Goal: Task Accomplishment & Management: Manage account settings

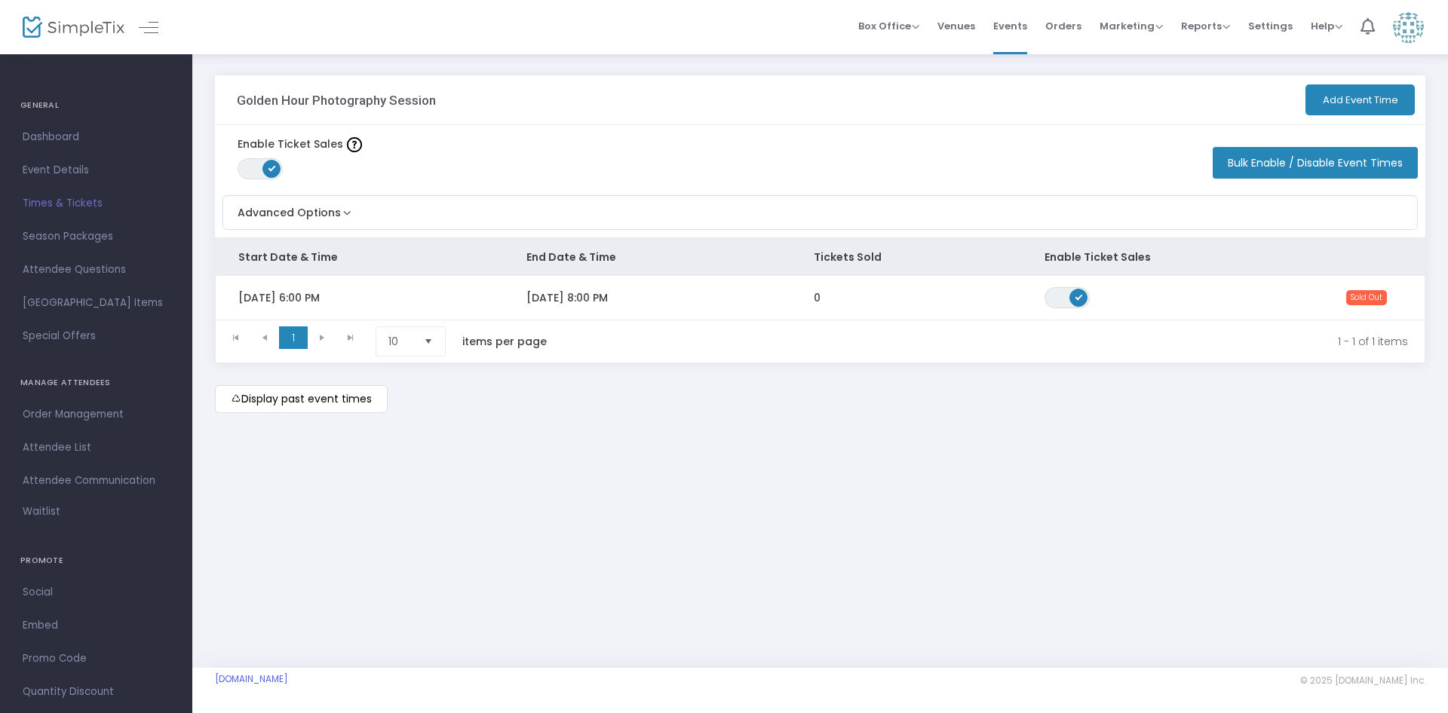
scroll to position [152, 0]
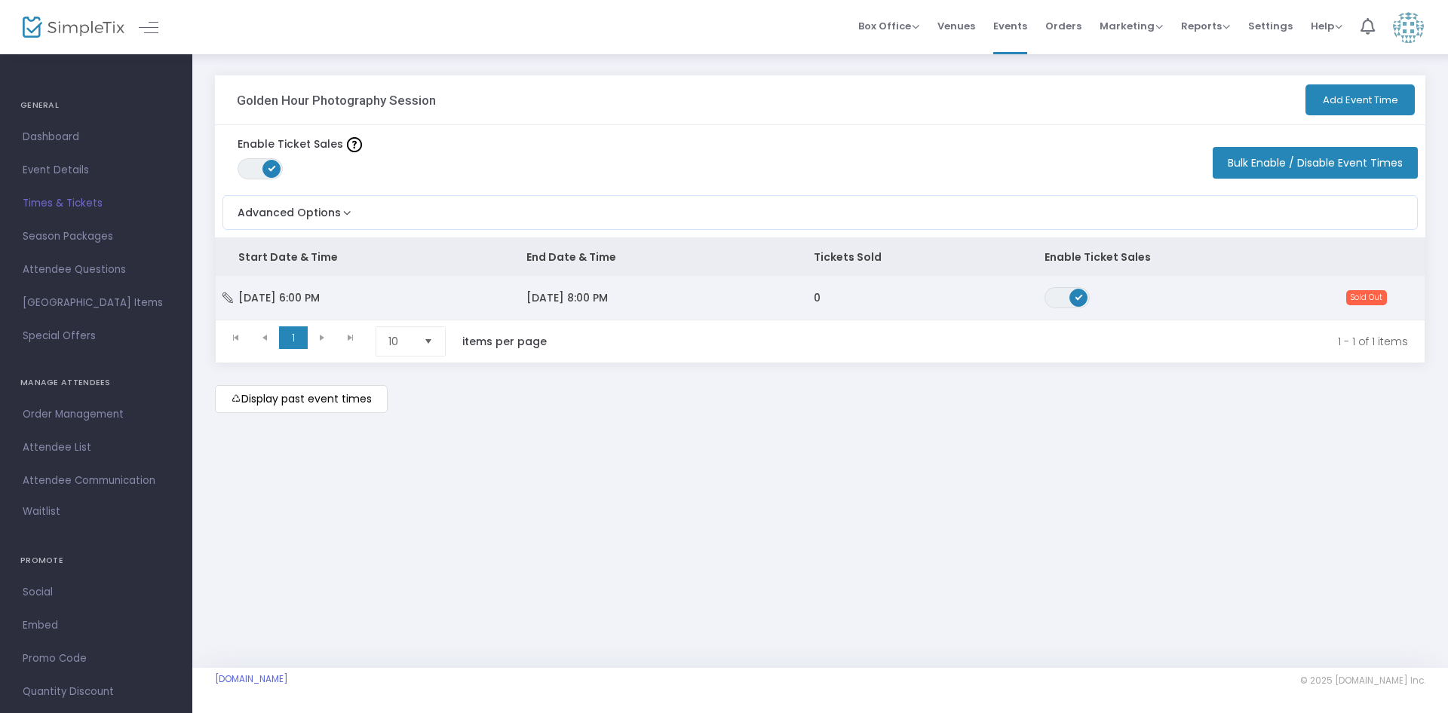
click at [603, 297] on span "8/31/2025 8:00 PM" at bounding box center [566, 297] width 81 height 15
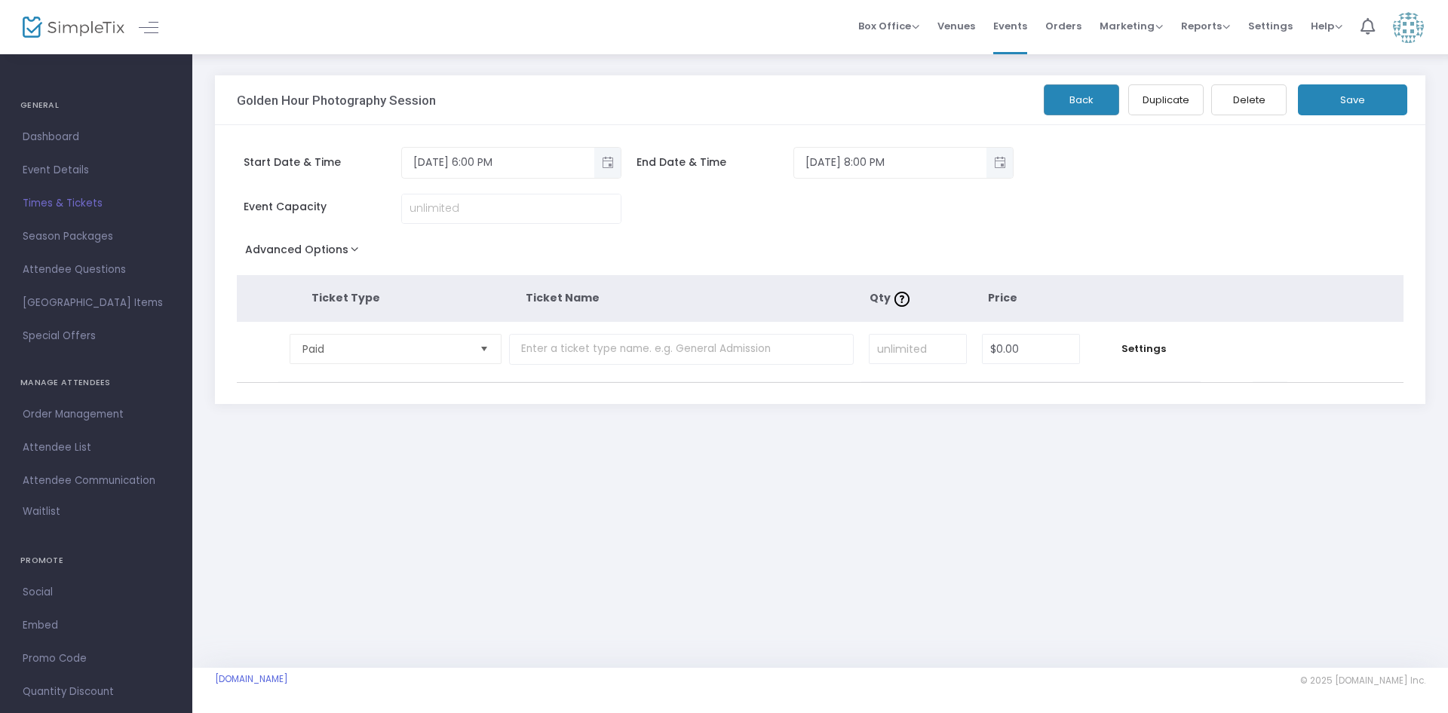
click at [72, 199] on span "Times & Tickets" at bounding box center [96, 204] width 147 height 20
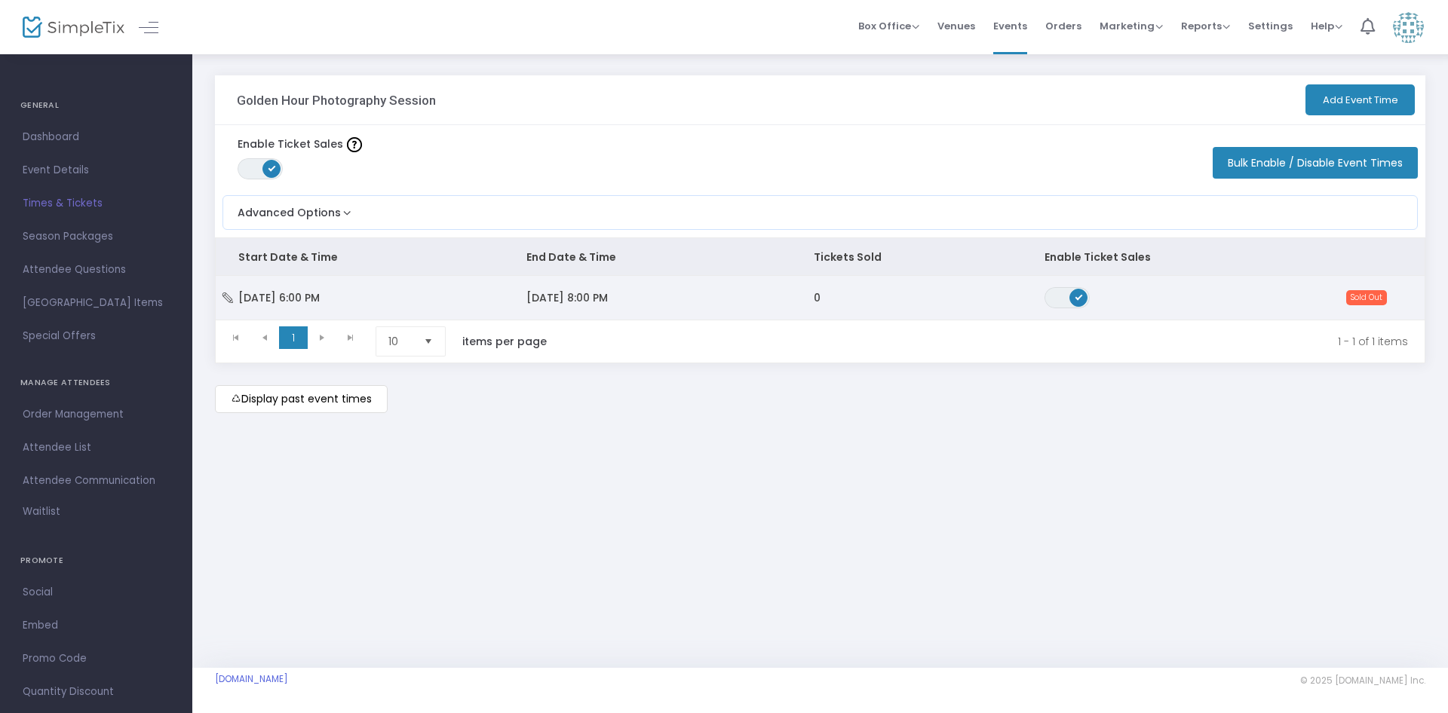
click at [862, 306] on td "0" at bounding box center [906, 298] width 230 height 44
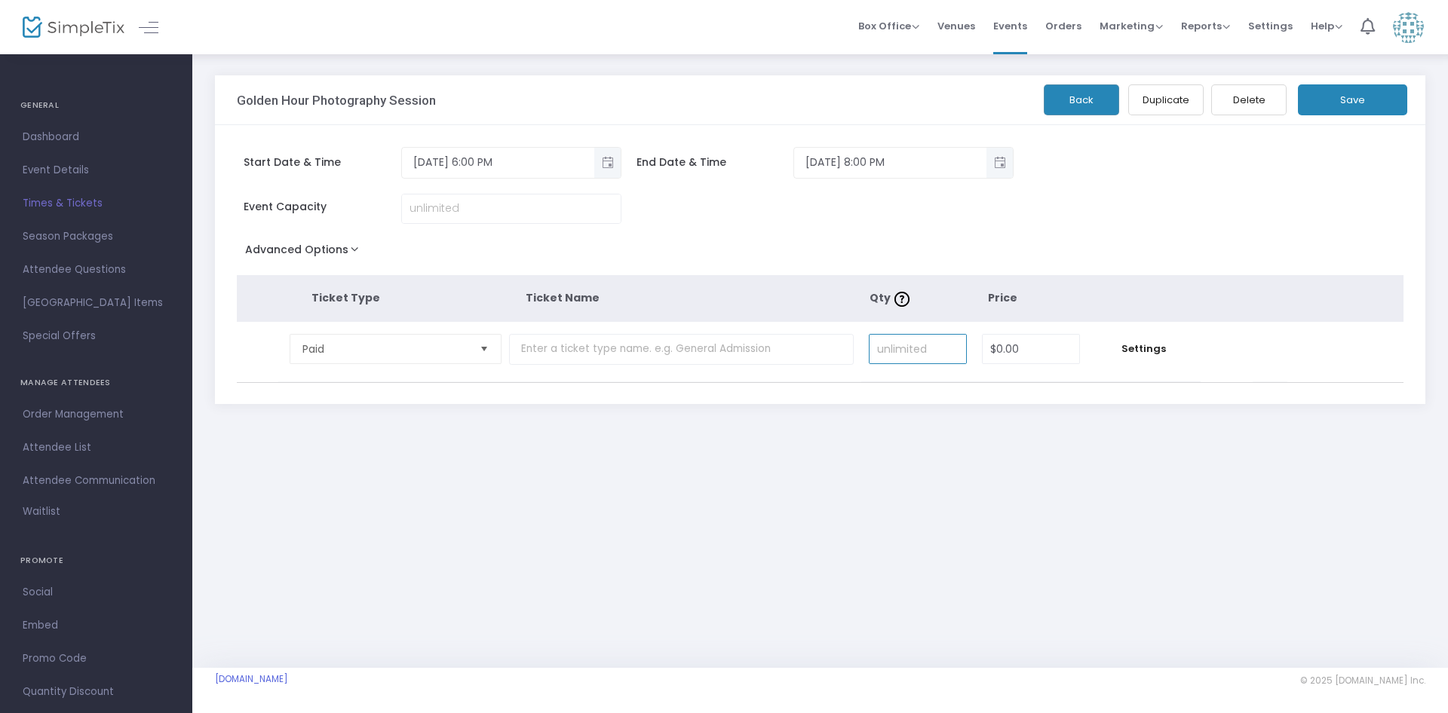
click at [914, 353] on input at bounding box center [917, 349] width 97 height 29
type input "3"
click at [1319, 174] on div "Start Date & Time 8/31/2025 6:00 PM End Date & Time 8/31/2025 8:00 PM Event Cap…" at bounding box center [820, 264] width 1210 height 279
click at [480, 209] on input at bounding box center [511, 209] width 219 height 29
type input "3"
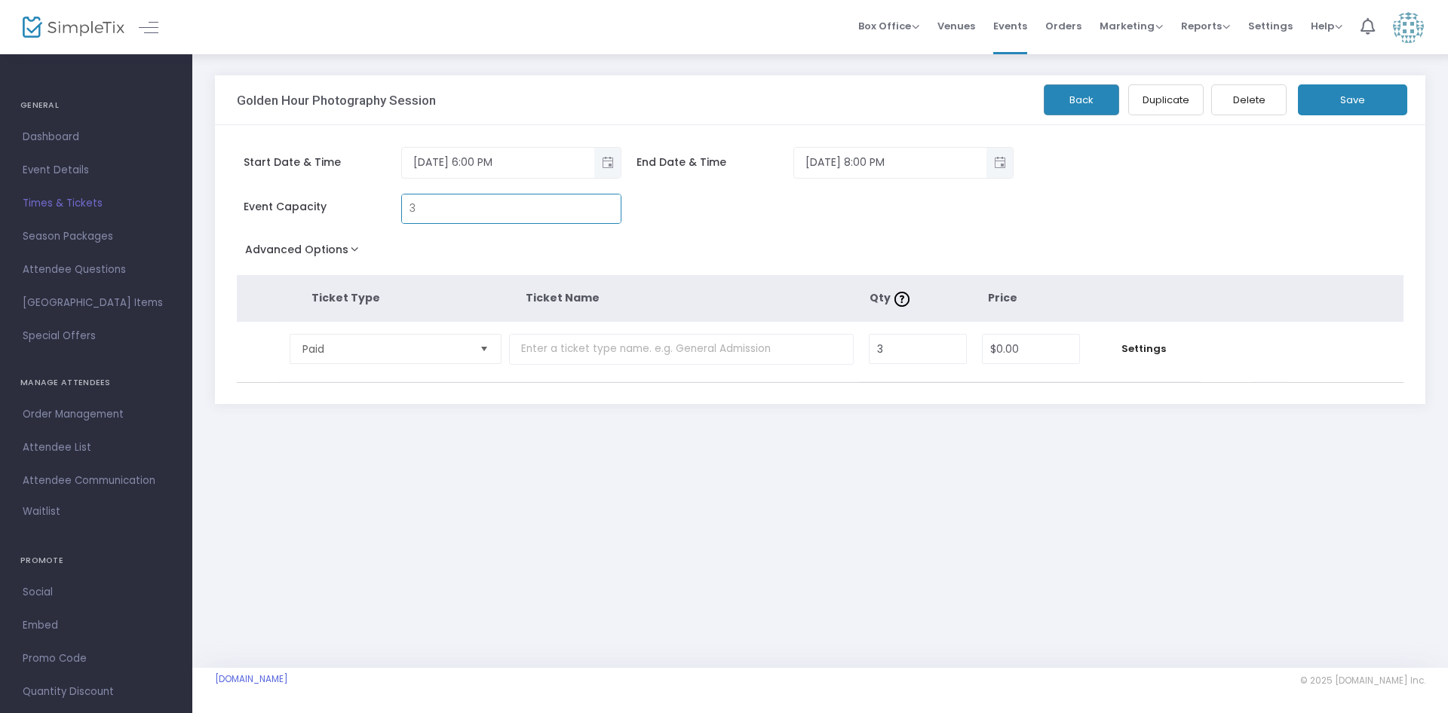
click at [853, 204] on div "Event Capacity 3" at bounding box center [726, 216] width 995 height 45
click at [1350, 107] on button "Save" at bounding box center [1352, 99] width 109 height 31
click at [1138, 246] on div "Advanced Options Event Time Title Mobile eTicket color #FFFFFF Venue Name * Gar…" at bounding box center [820, 252] width 1167 height 27
click at [1355, 93] on button "Save" at bounding box center [1352, 99] width 109 height 31
click at [76, 209] on span "Times & Tickets" at bounding box center [96, 204] width 147 height 20
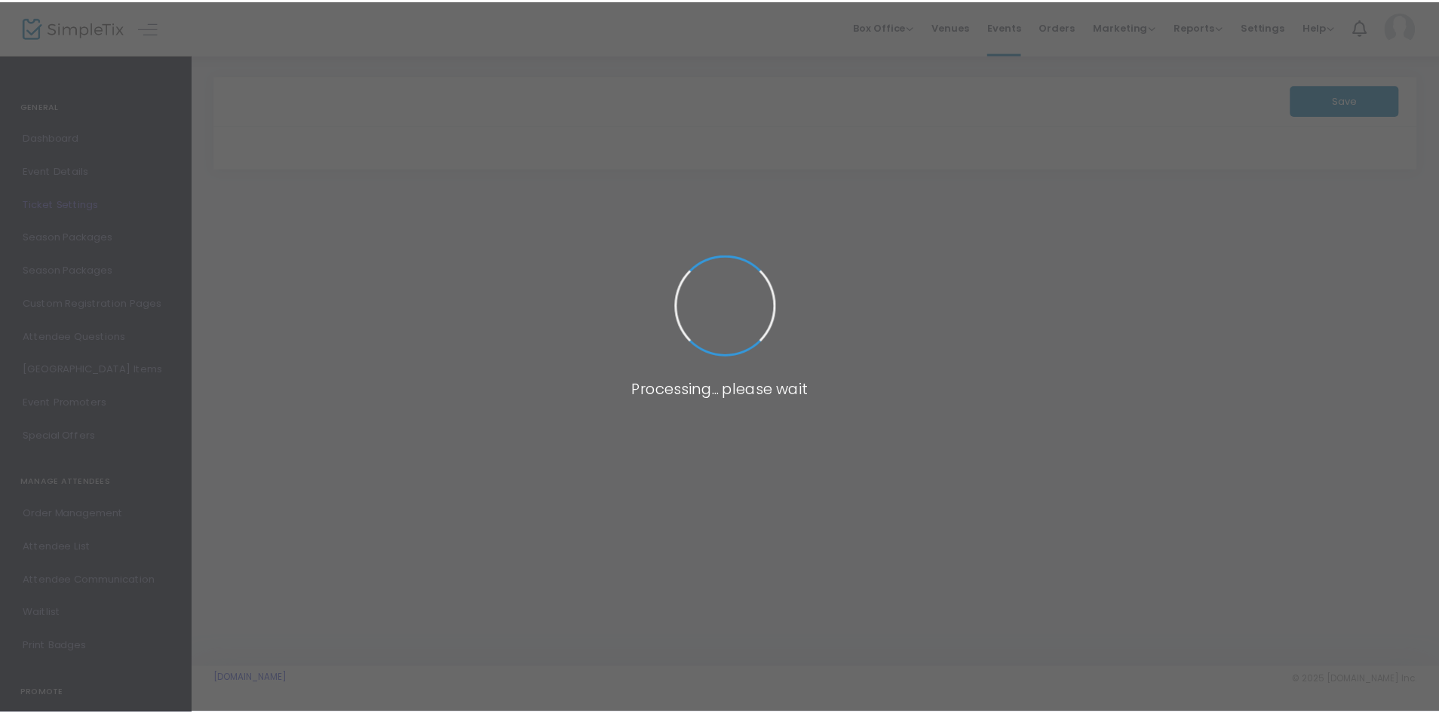
scroll to position [152, 0]
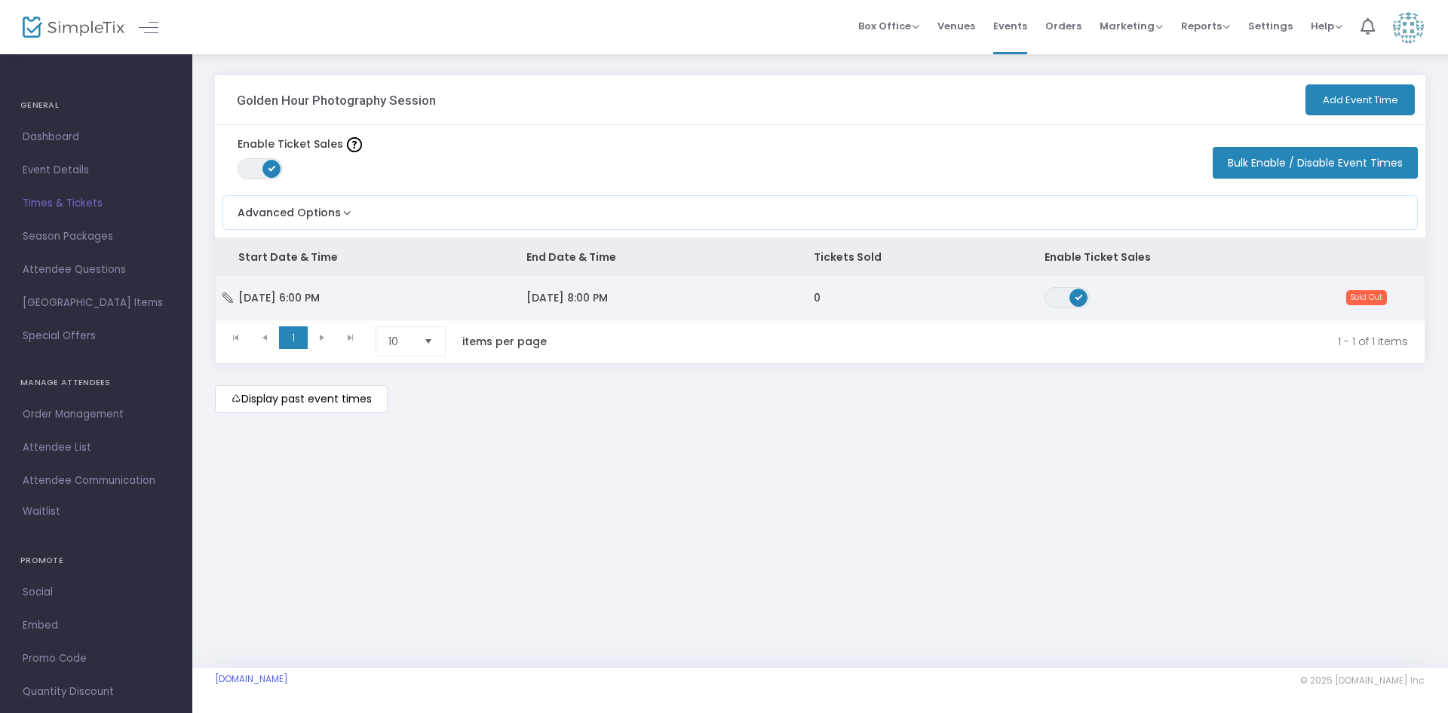
click at [556, 293] on span "8/31/2025 8:00 PM" at bounding box center [566, 297] width 81 height 15
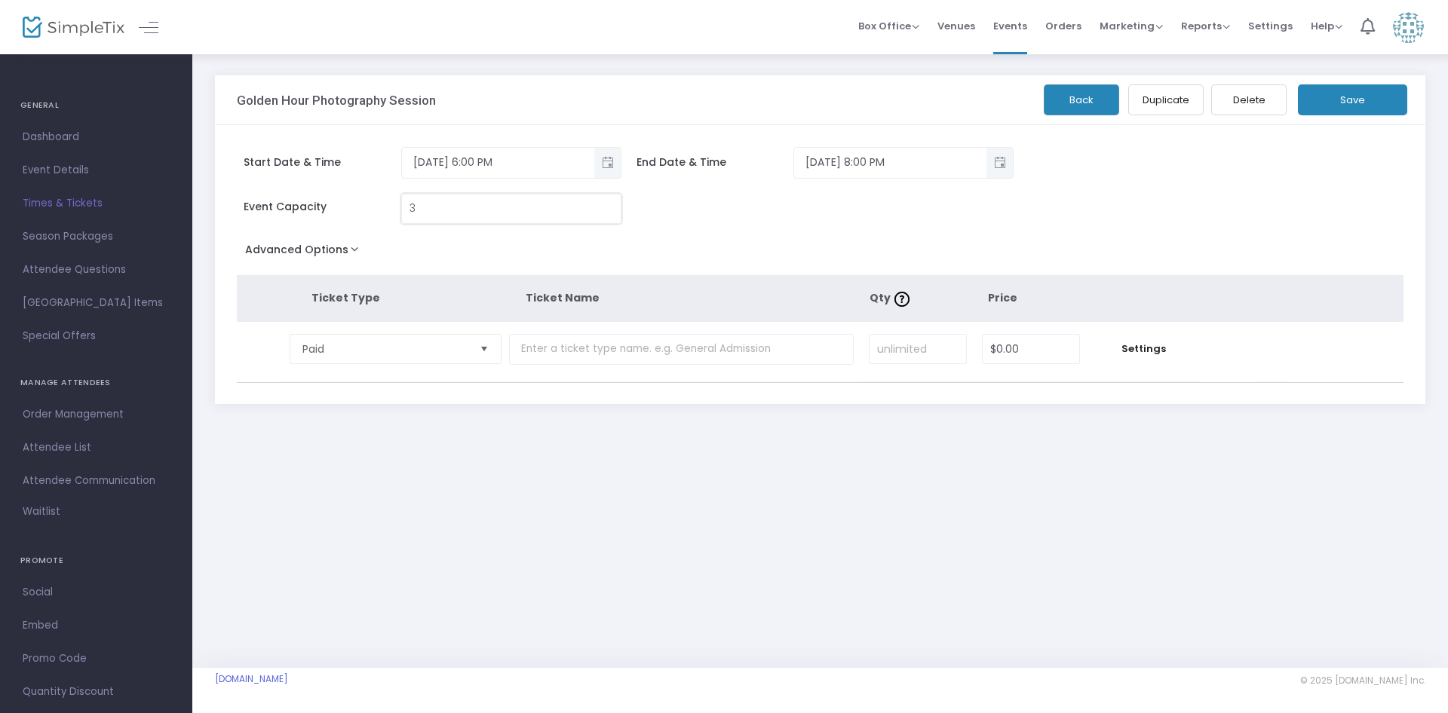
type textarea "3"
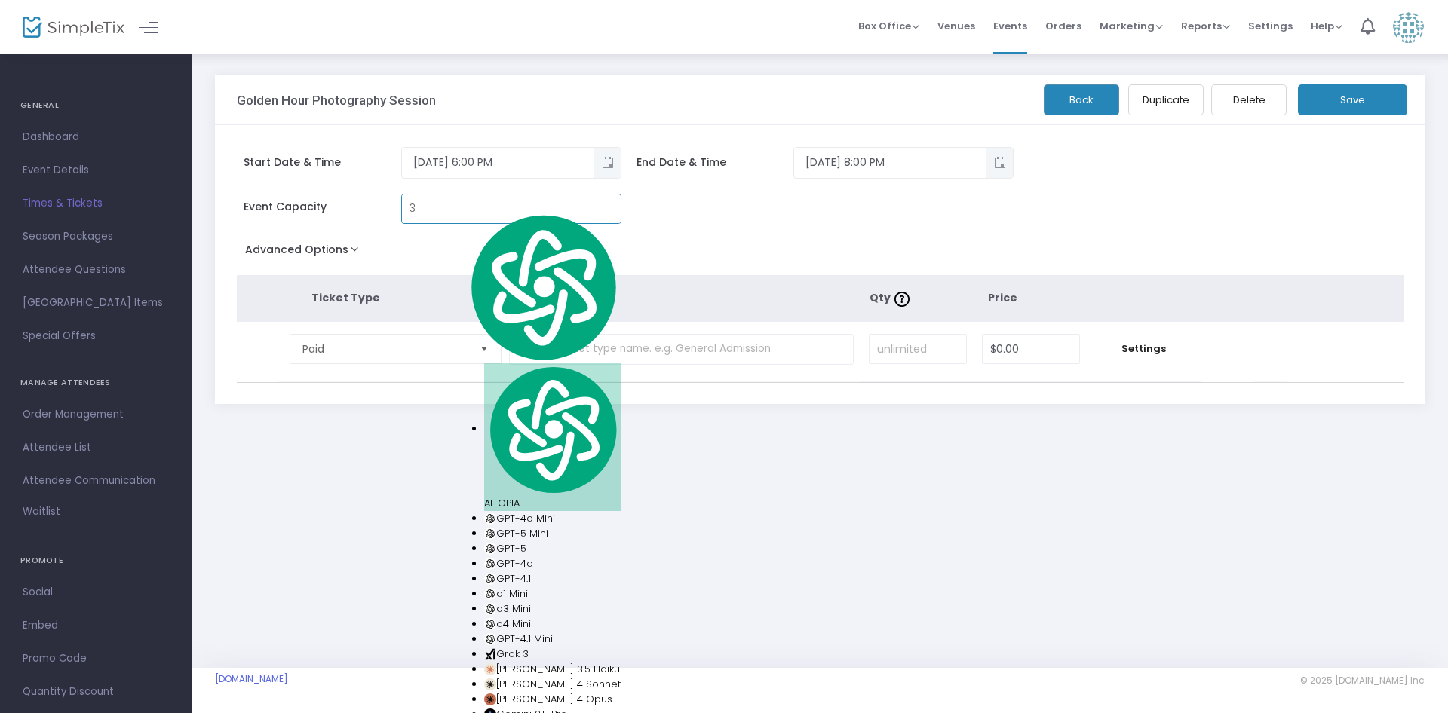
click at [457, 204] on input "3" at bounding box center [511, 209] width 219 height 29
click at [845, 213] on div "Event Capacity 3" at bounding box center [726, 216] width 995 height 45
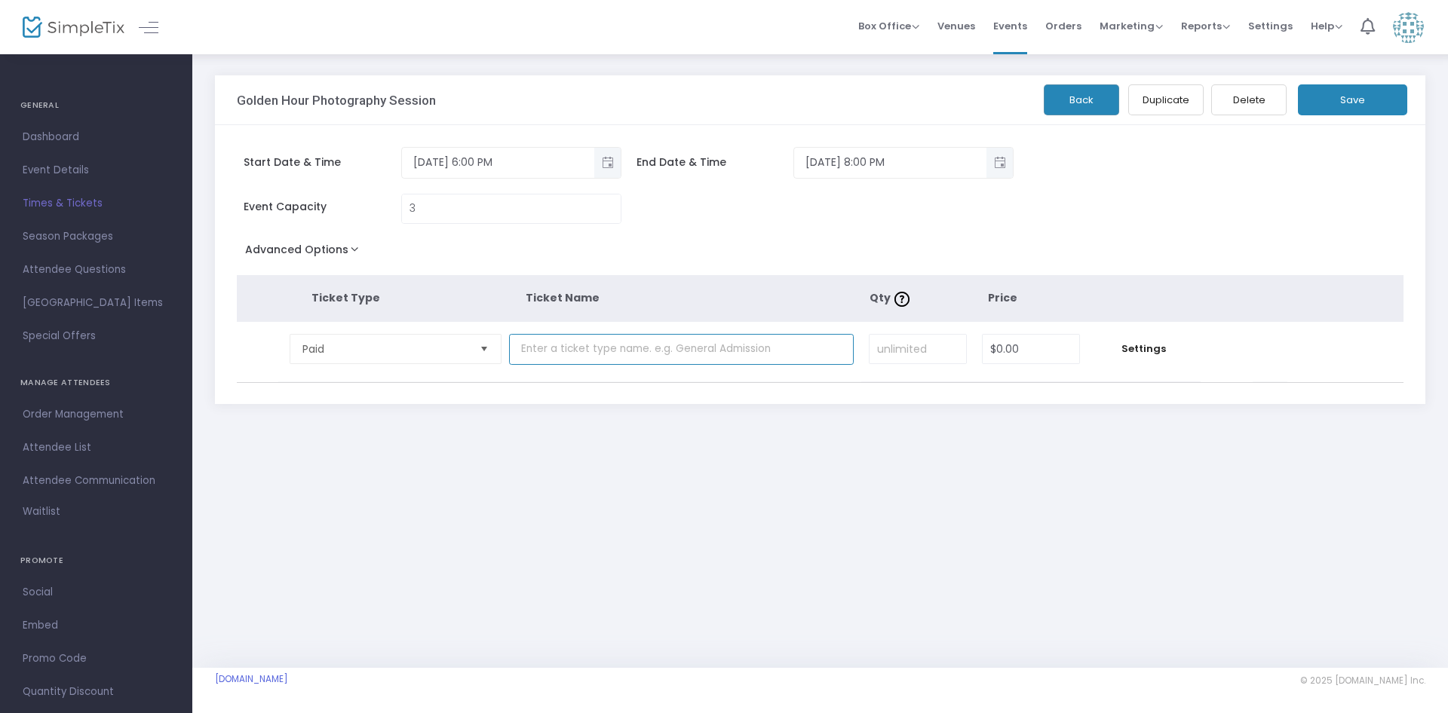
click at [720, 342] on input "text" at bounding box center [681, 349] width 345 height 31
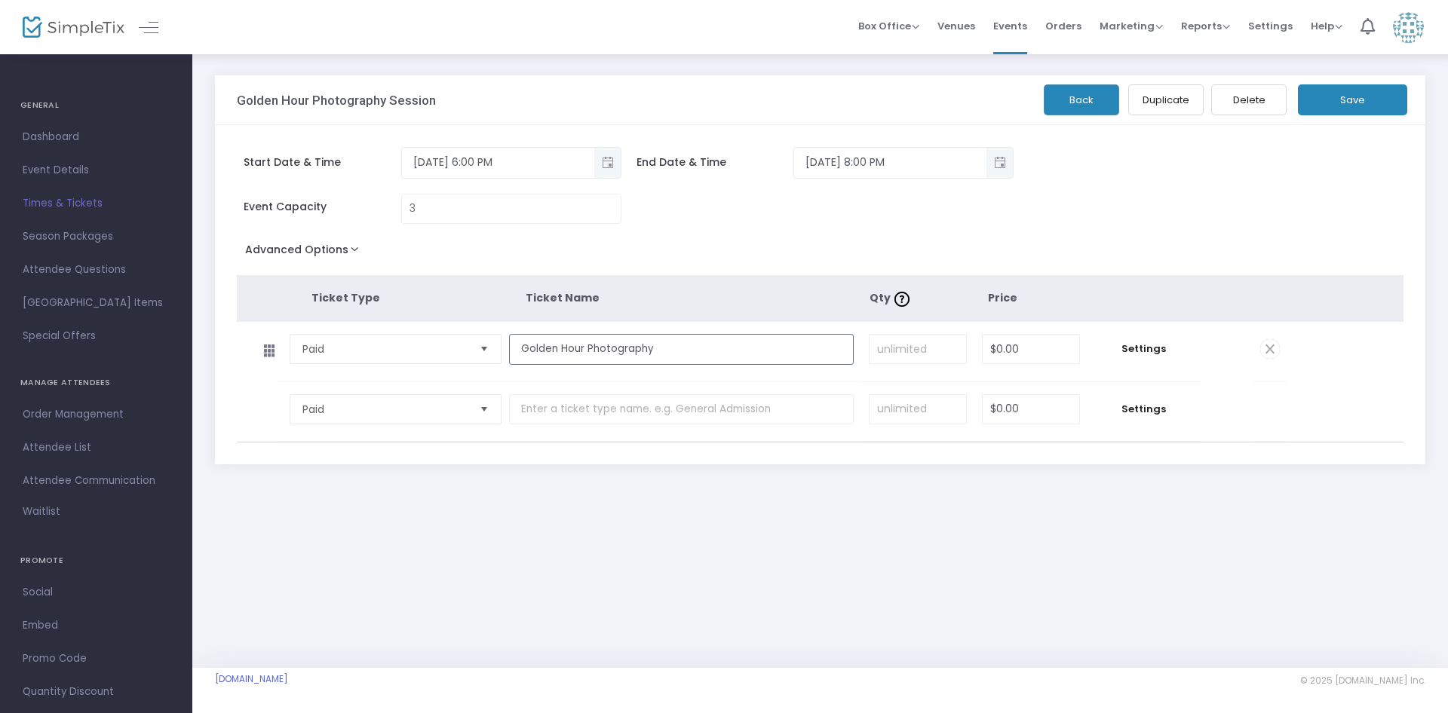
type input "Golden Hour Photography"
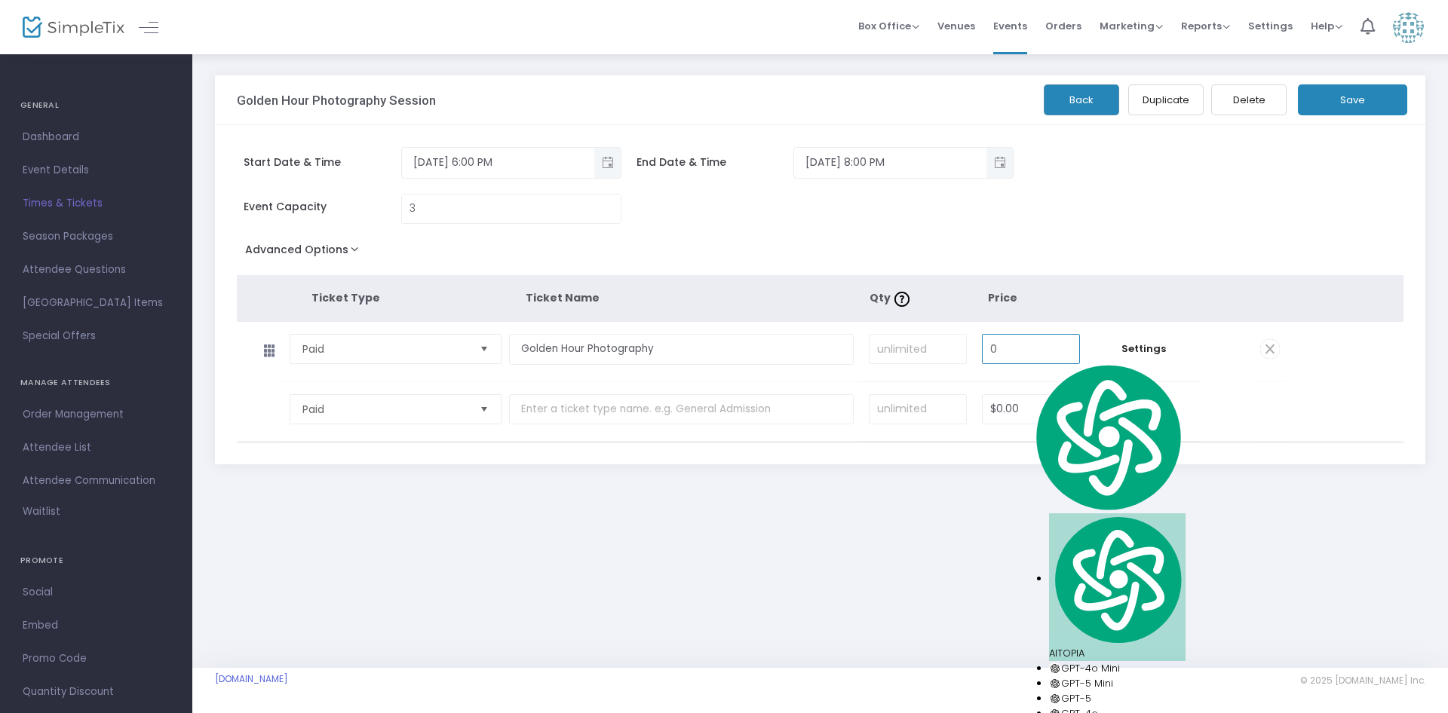
click at [1021, 354] on input "0" at bounding box center [1030, 349] width 97 height 29
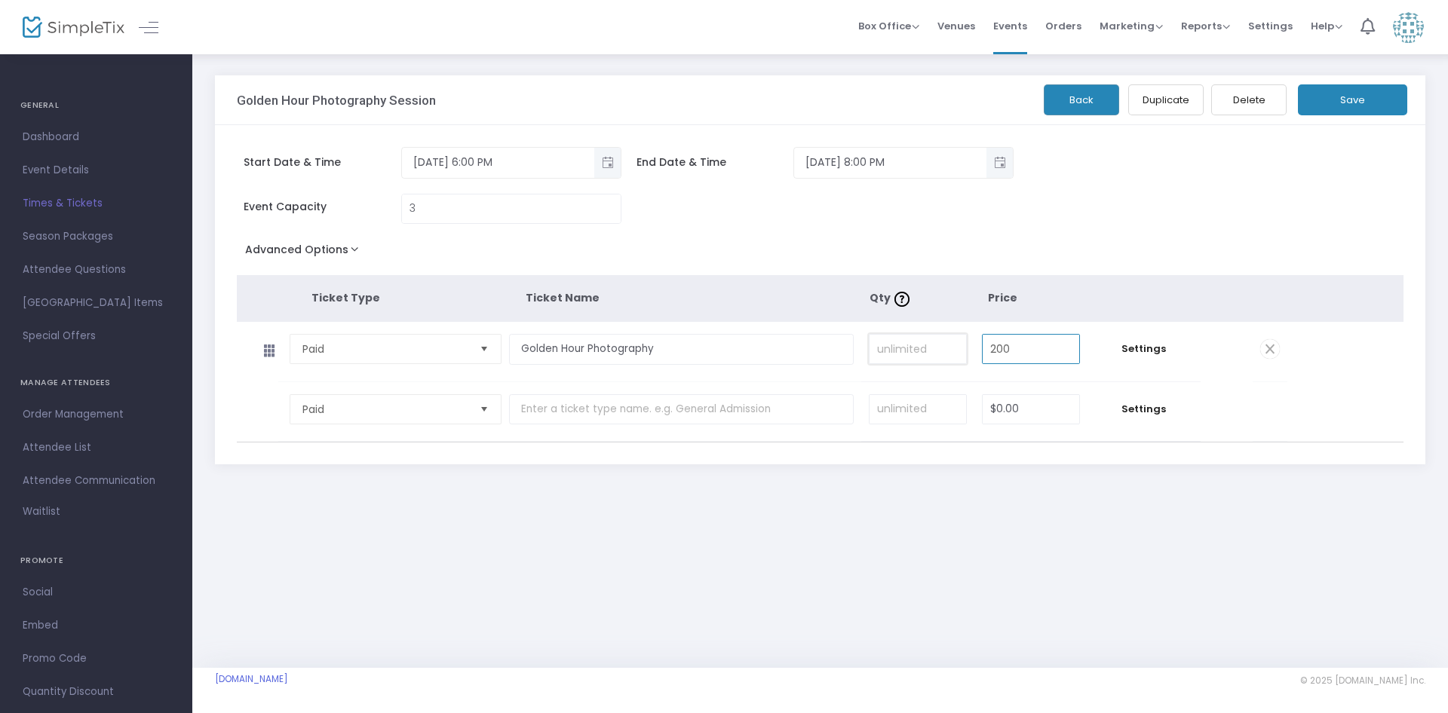
type input "$200.00"
click at [916, 353] on input at bounding box center [917, 349] width 97 height 29
type input "3"
click at [1156, 231] on div "Event Capacity 3" at bounding box center [726, 216] width 995 height 45
click at [1338, 109] on button "Save" at bounding box center [1352, 99] width 109 height 31
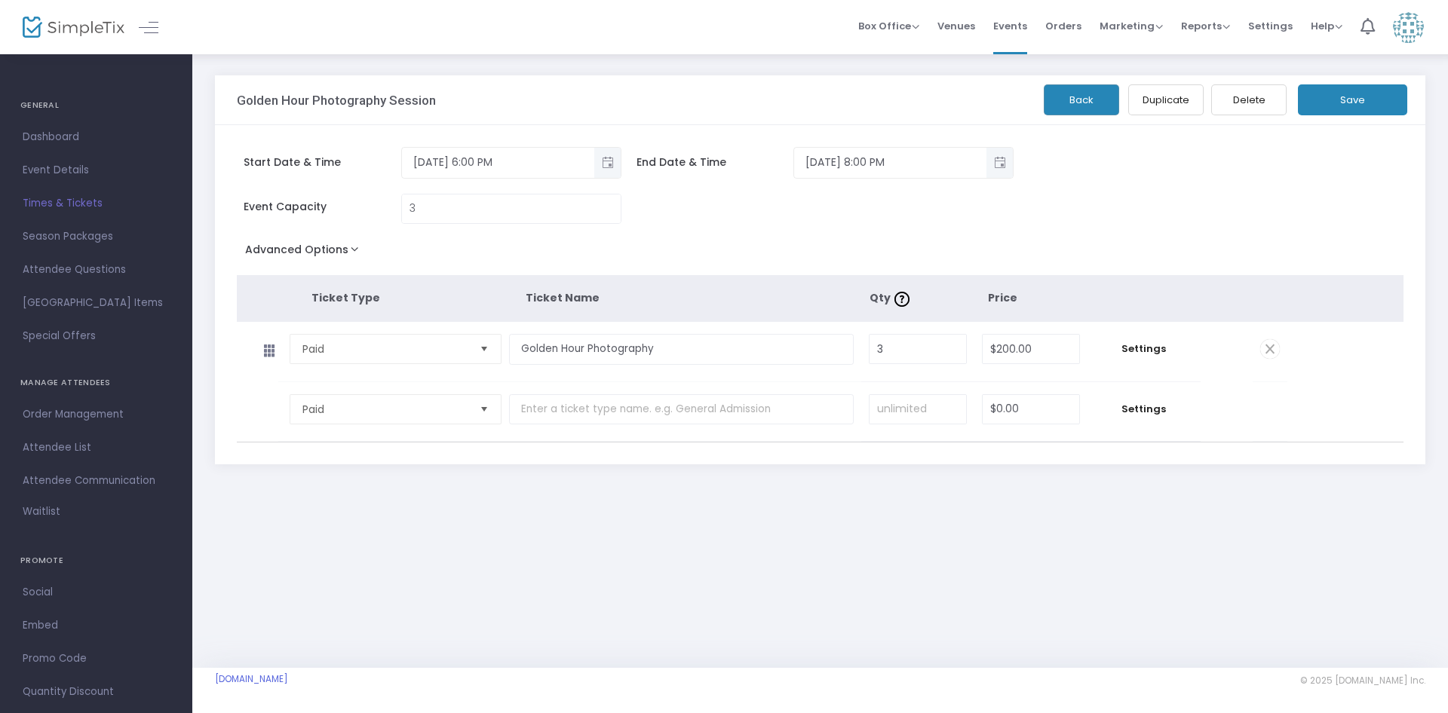
click at [1370, 104] on button "Save" at bounding box center [1352, 99] width 109 height 31
click at [966, 26] on span "Venues" at bounding box center [956, 26] width 38 height 38
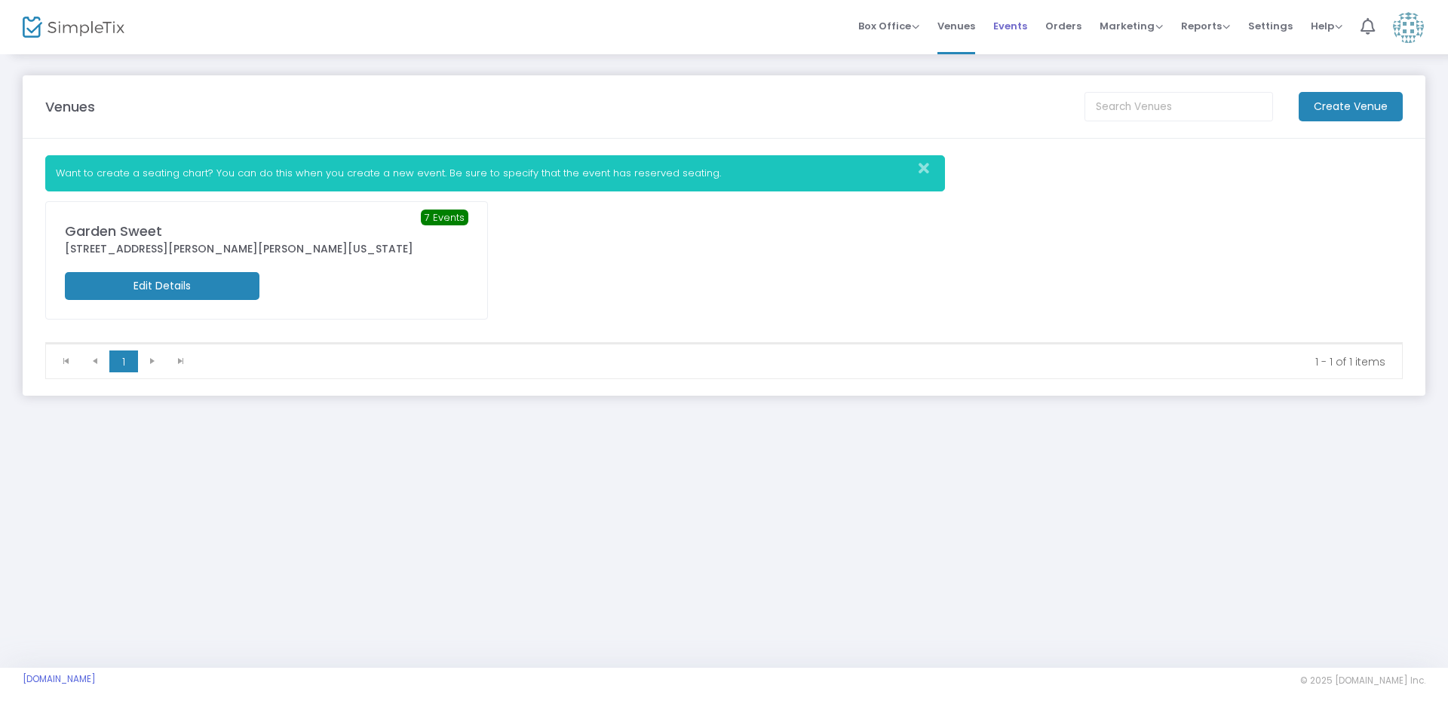
click at [1020, 21] on span "Events" at bounding box center [1010, 26] width 34 height 38
